Goal: Transaction & Acquisition: Obtain resource

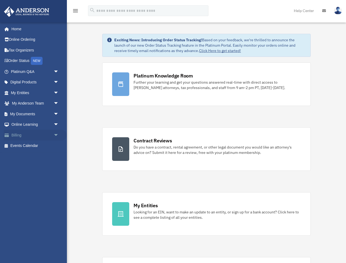
click at [54, 133] on span "arrow_drop_down" at bounding box center [59, 135] width 11 height 11
click at [32, 157] on link "Past Invoices" at bounding box center [36, 156] width 59 height 11
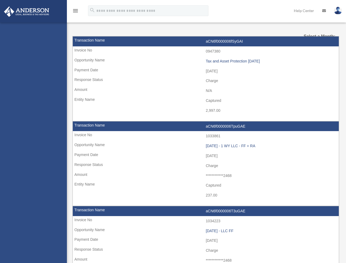
select select
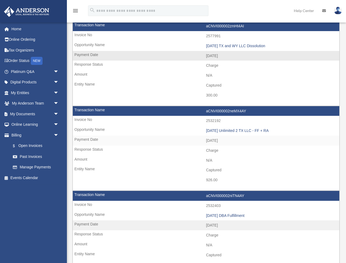
scroll to position [44, 0]
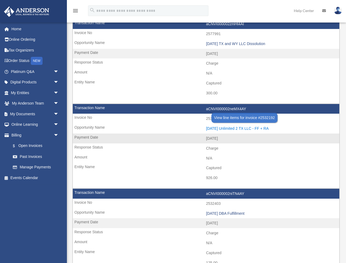
click at [215, 127] on div "[DATE] Unlimited 2 TX LLC - FF + RA" at bounding box center [271, 128] width 131 height 5
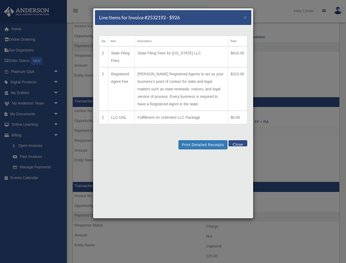
scroll to position [49, 0]
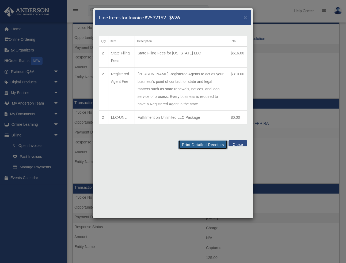
click at [189, 143] on button "Print Detailed Receipts" at bounding box center [203, 144] width 49 height 9
click at [240, 146] on button "Close" at bounding box center [238, 143] width 18 height 6
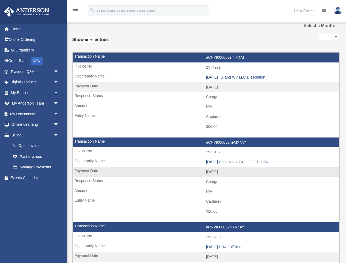
scroll to position [7, 0]
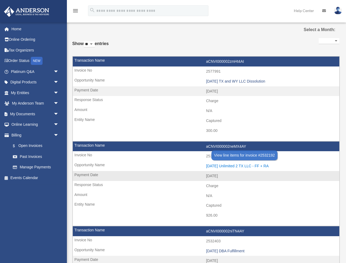
click at [239, 166] on div "[DATE] Unlimited 2 TX LLC - FF + RA" at bounding box center [271, 166] width 131 height 5
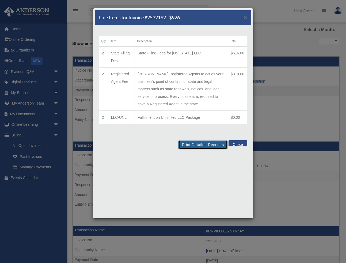
click at [199, 147] on button "Print Detailed Receipts" at bounding box center [203, 144] width 49 height 9
click at [237, 144] on button "Close" at bounding box center [238, 143] width 18 height 6
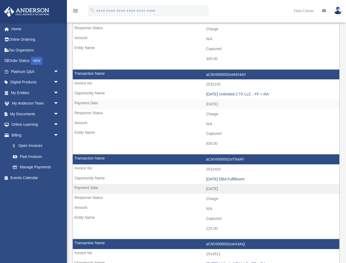
scroll to position [92, 0]
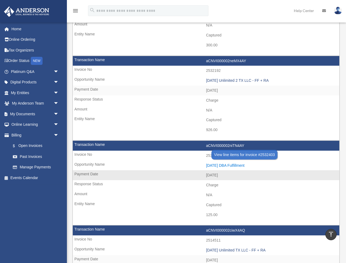
click at [229, 164] on div "[DATE] DBA Fulfillment" at bounding box center [271, 165] width 131 height 5
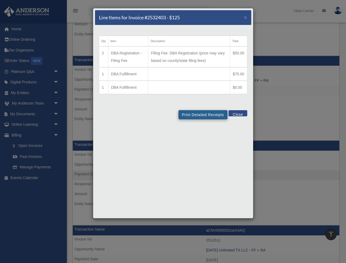
click at [208, 58] on td "Filing Fee: DBA Registration (price may vary based on county/state filing fees)" at bounding box center [189, 56] width 82 height 21
click at [199, 115] on button "Print Detailed Receipts" at bounding box center [203, 114] width 49 height 9
click at [245, 18] on span "×" at bounding box center [245, 17] width 3 height 6
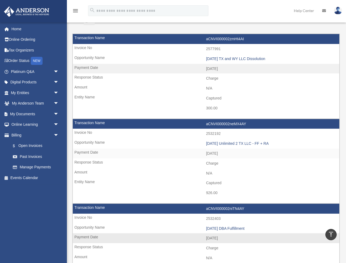
scroll to position [0, 0]
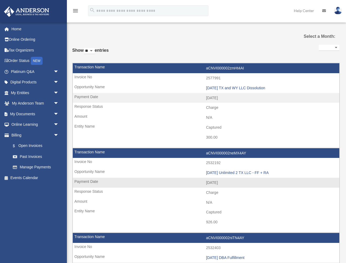
click at [215, 162] on td "2532192" at bounding box center [206, 163] width 267 height 10
copy td "2532192"
